Goal: Task Accomplishment & Management: Complete application form

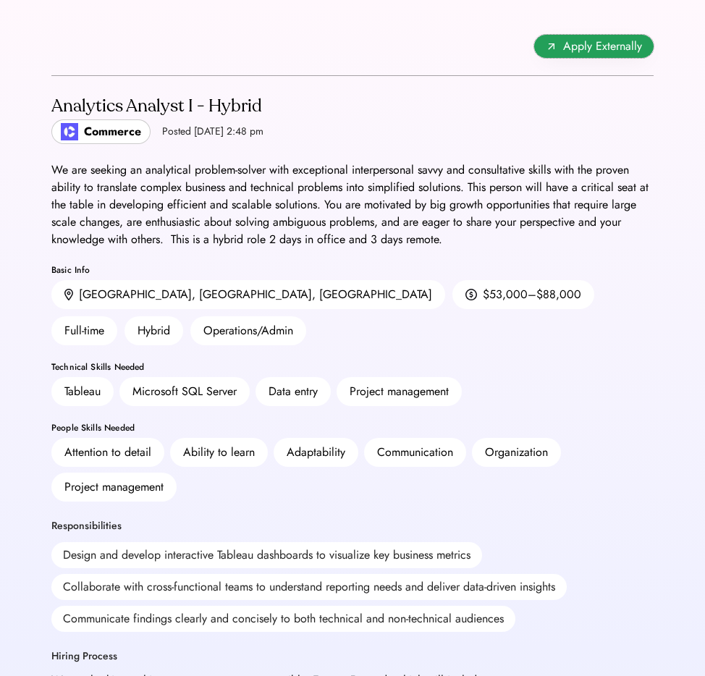
click at [583, 44] on span "Apply Externally" at bounding box center [602, 46] width 79 height 17
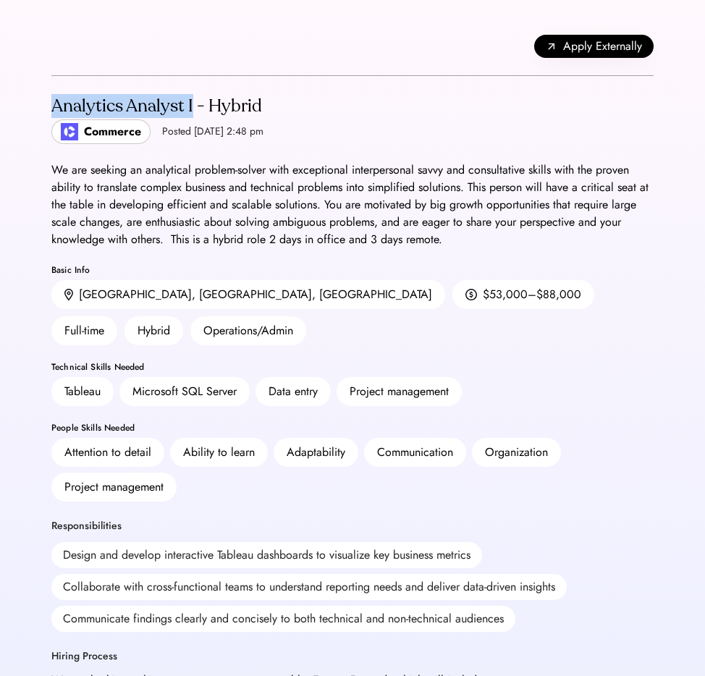
drag, startPoint x: 45, startPoint y: 106, endPoint x: 190, endPoint y: 109, distance: 144.8
click at [192, 109] on div "Apply Externally Analytics Analyst I - Hybrid Commerce Posted [DATE] 2:48 pm We…" at bounding box center [352, 648] width 637 height 1297
copy div "Analytics Analyst I"
click at [33, 104] on div "Apply Externally Analytics Analyst I - Hybrid Commerce Posted [DATE] 2:48 pm We…" at bounding box center [352, 648] width 705 height 1297
click at [46, 106] on div "Apply Externally Analytics Analyst I - Hybrid Commerce Posted [DATE] 2:48 pm We…" at bounding box center [352, 648] width 637 height 1297
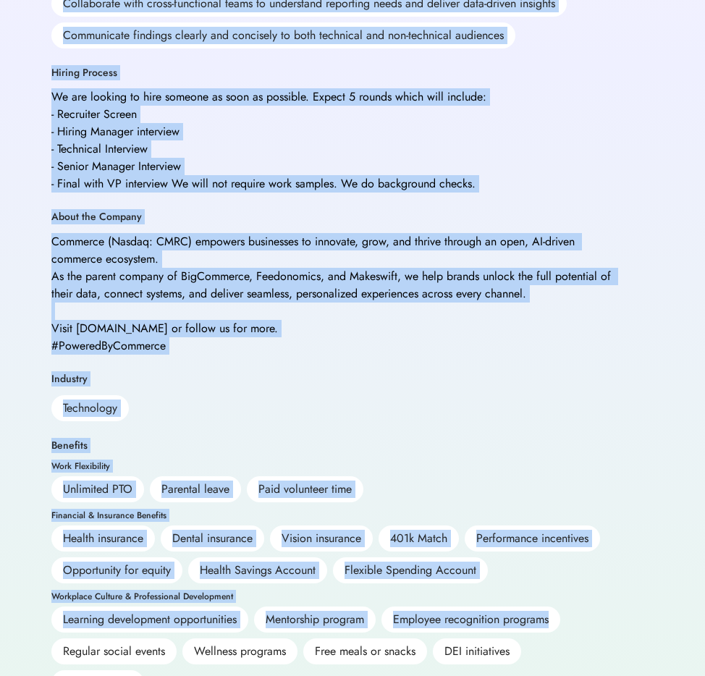
scroll to position [602, 0]
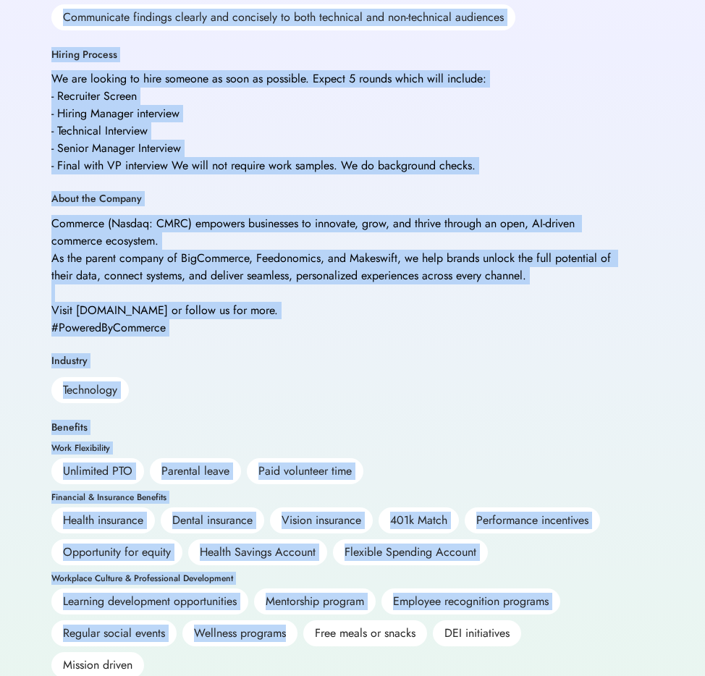
drag, startPoint x: 51, startPoint y: 106, endPoint x: 193, endPoint y: 675, distance: 585.7
click at [192, 675] on div "Apply Externally Analytics Analyst I - Hybrid Commerce Posted [DATE] 2:48 pm We…" at bounding box center [352, 46] width 637 height 1297
click at [172, 648] on div "Learning development opportunities Mentorship program Employee recognition prog…" at bounding box center [333, 634] width 565 height 90
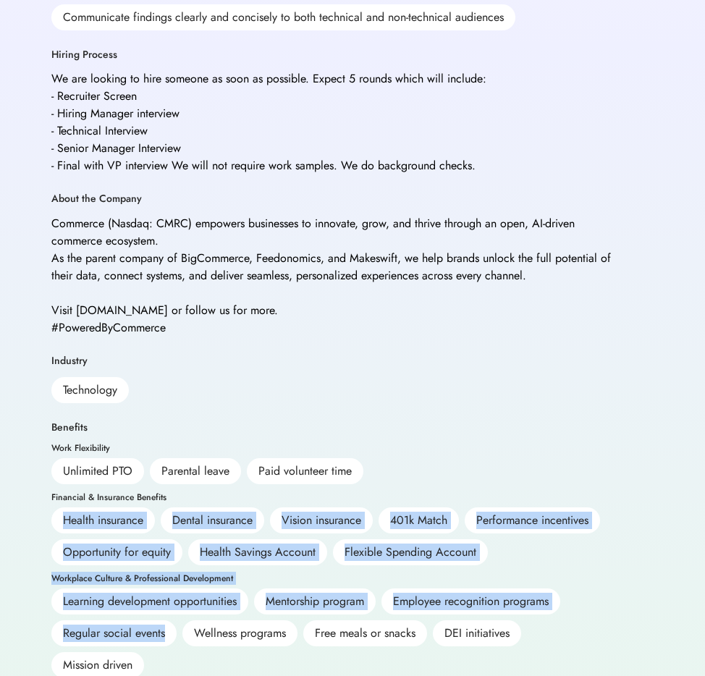
drag, startPoint x: 172, startPoint y: 649, endPoint x: 75, endPoint y: 497, distance: 180.1
click at [68, 490] on div "Benefits Work Flexibility Unlimited PTO Parental leave Paid volunteer time Fina…" at bounding box center [333, 550] width 565 height 258
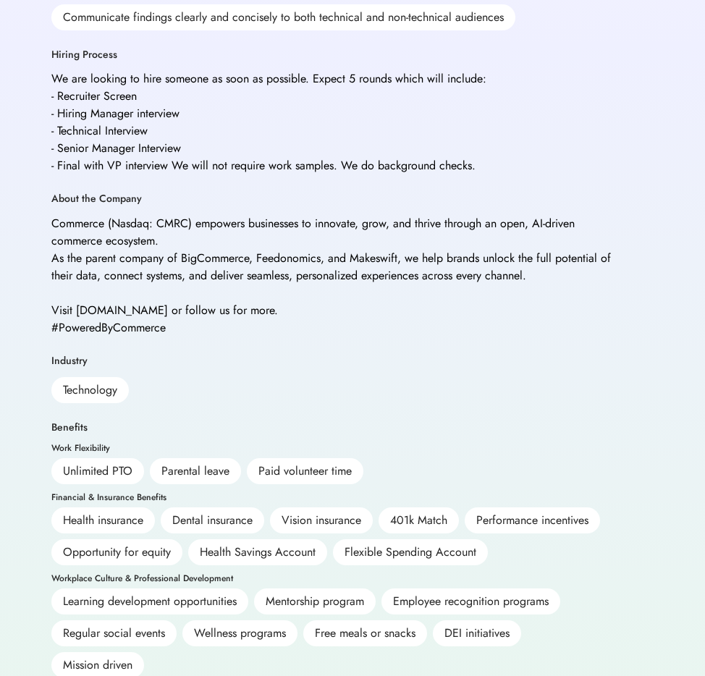
click at [176, 644] on div "Learning development opportunities Mentorship program Employee recognition prog…" at bounding box center [333, 634] width 565 height 90
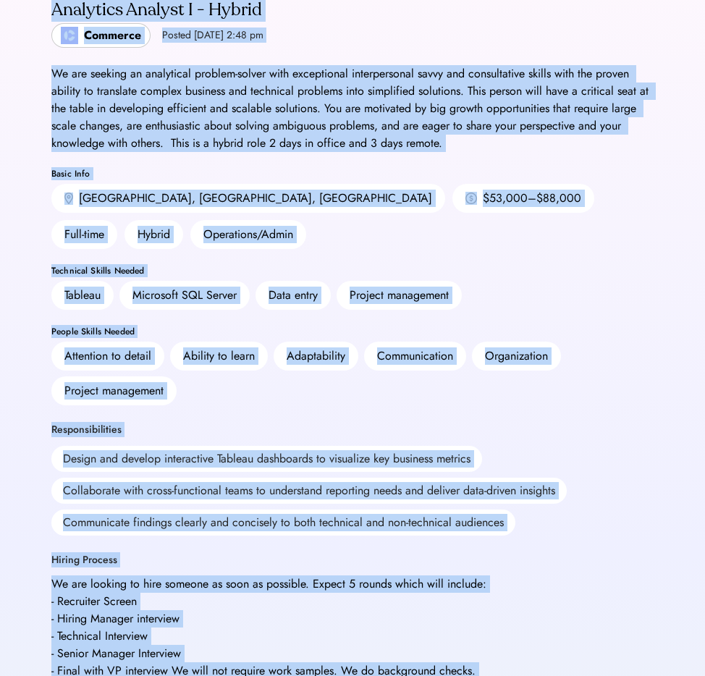
scroll to position [0, 0]
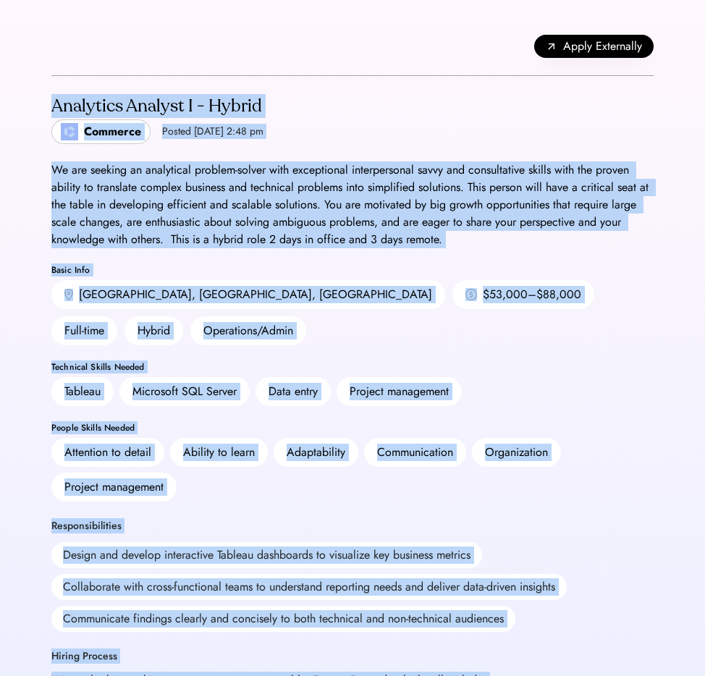
drag, startPoint x: 166, startPoint y: 649, endPoint x: 19, endPoint y: 108, distance: 560.4
click at [19, 108] on div "Apply Externally Analytics Analyst I - Hybrid Commerce Posted [DATE] 2:48 pm We…" at bounding box center [352, 648] width 705 height 1297
copy div "Loremipsu Dolorsi A - Consec Adipisci Elitse Doe 3, 0632 9:12 te In utl etdolor…"
click at [573, 51] on span "Apply Externally" at bounding box center [602, 46] width 79 height 17
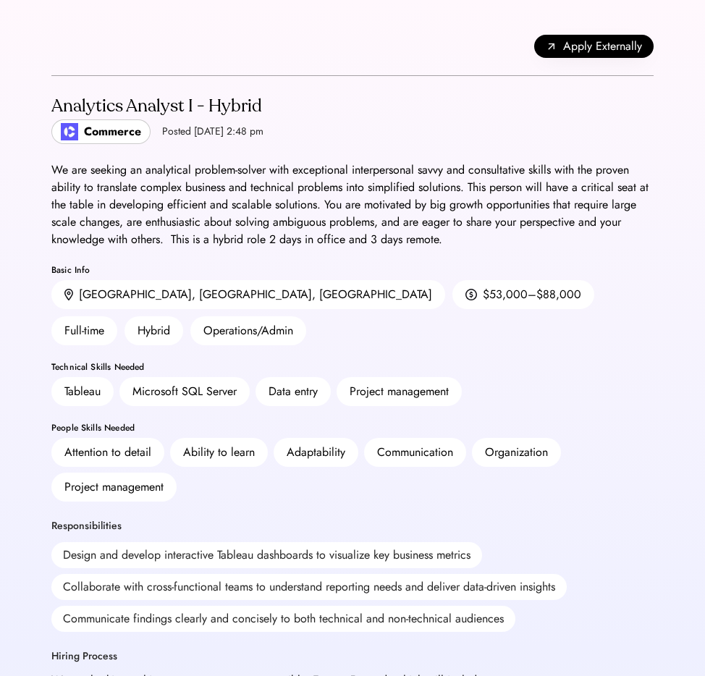
click at [373, 58] on div "Apply Externally" at bounding box center [352, 46] width 602 height 59
